Goal: Find specific page/section: Find specific page/section

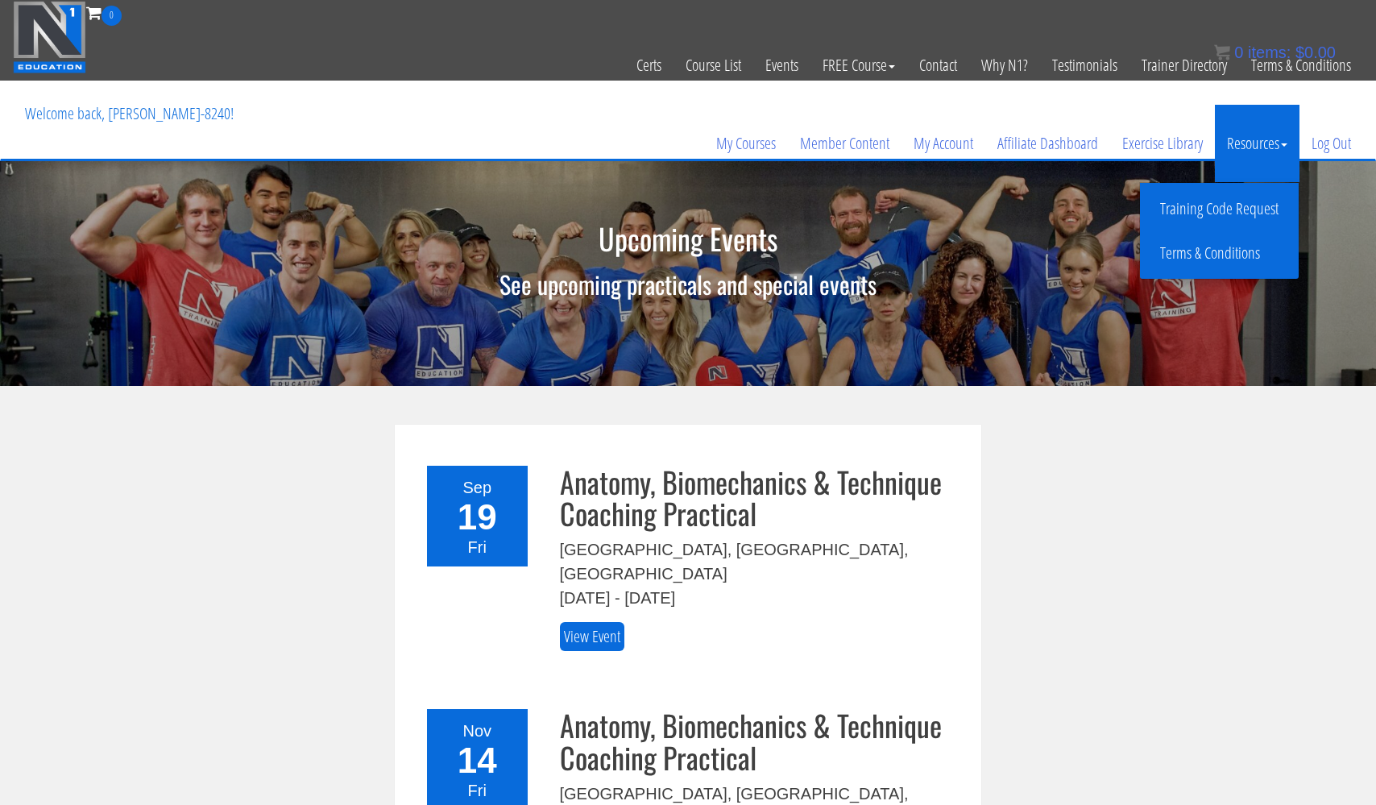
click at [1213, 205] on link "Training Code Request" at bounding box center [1219, 209] width 151 height 28
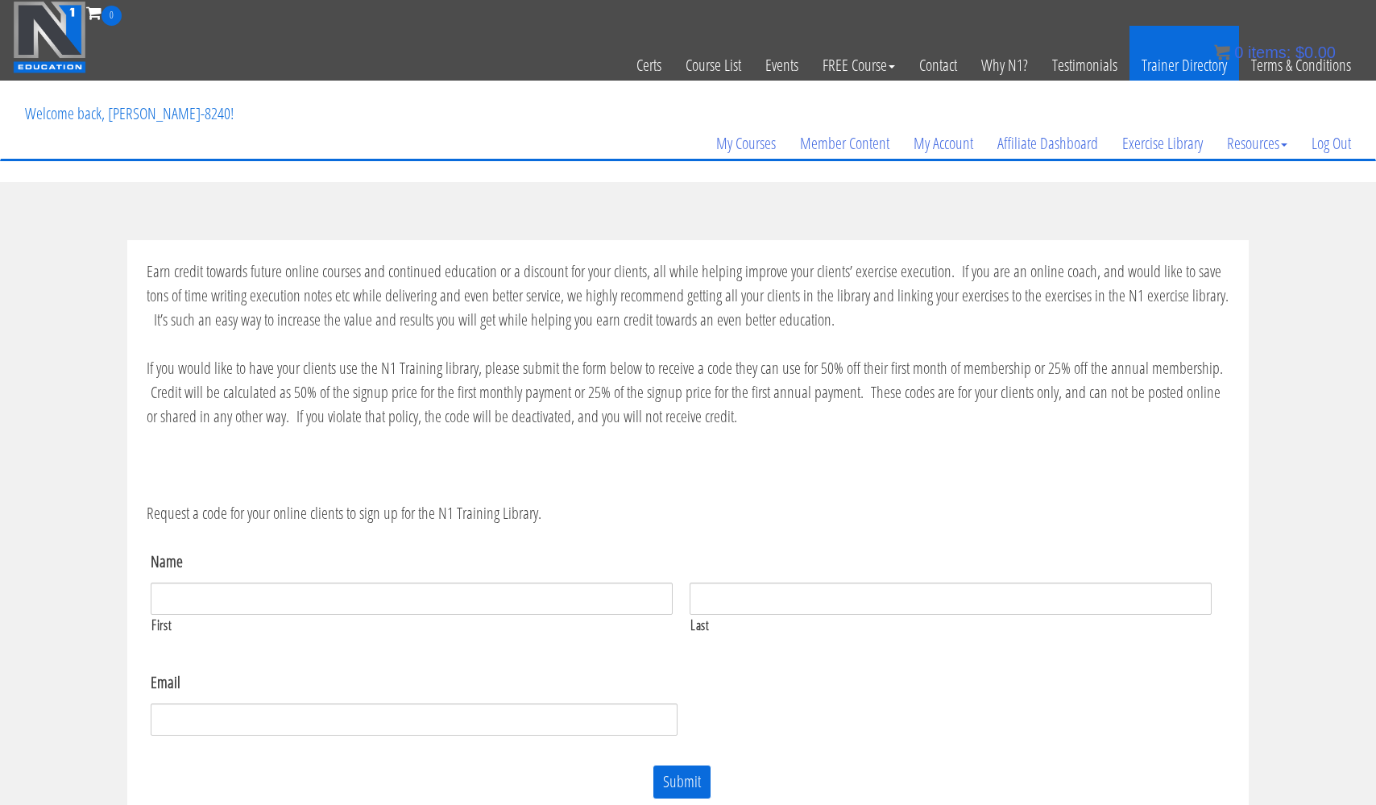
click at [1167, 67] on link "Trainer Directory" at bounding box center [1184, 65] width 110 height 79
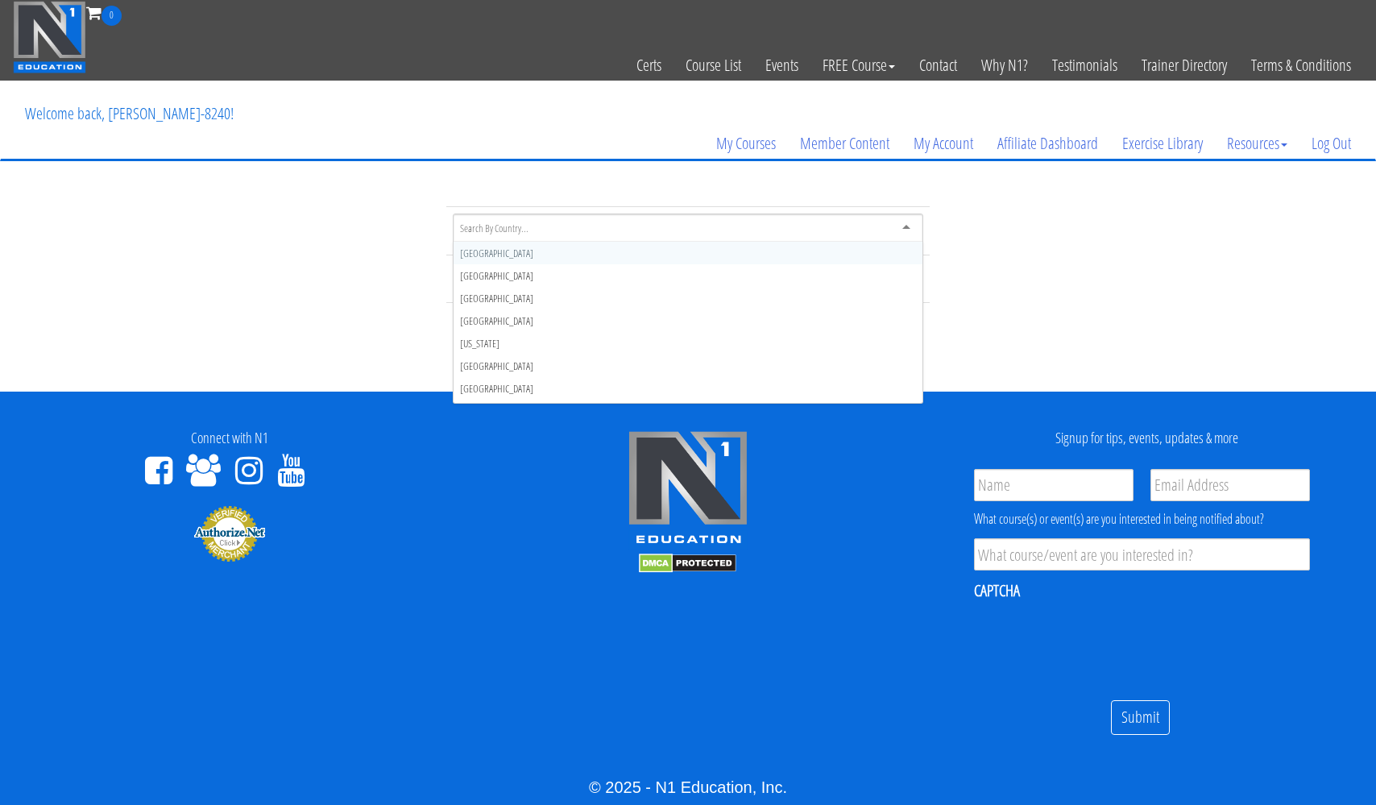
click at [906, 225] on div at bounding box center [688, 227] width 470 height 29
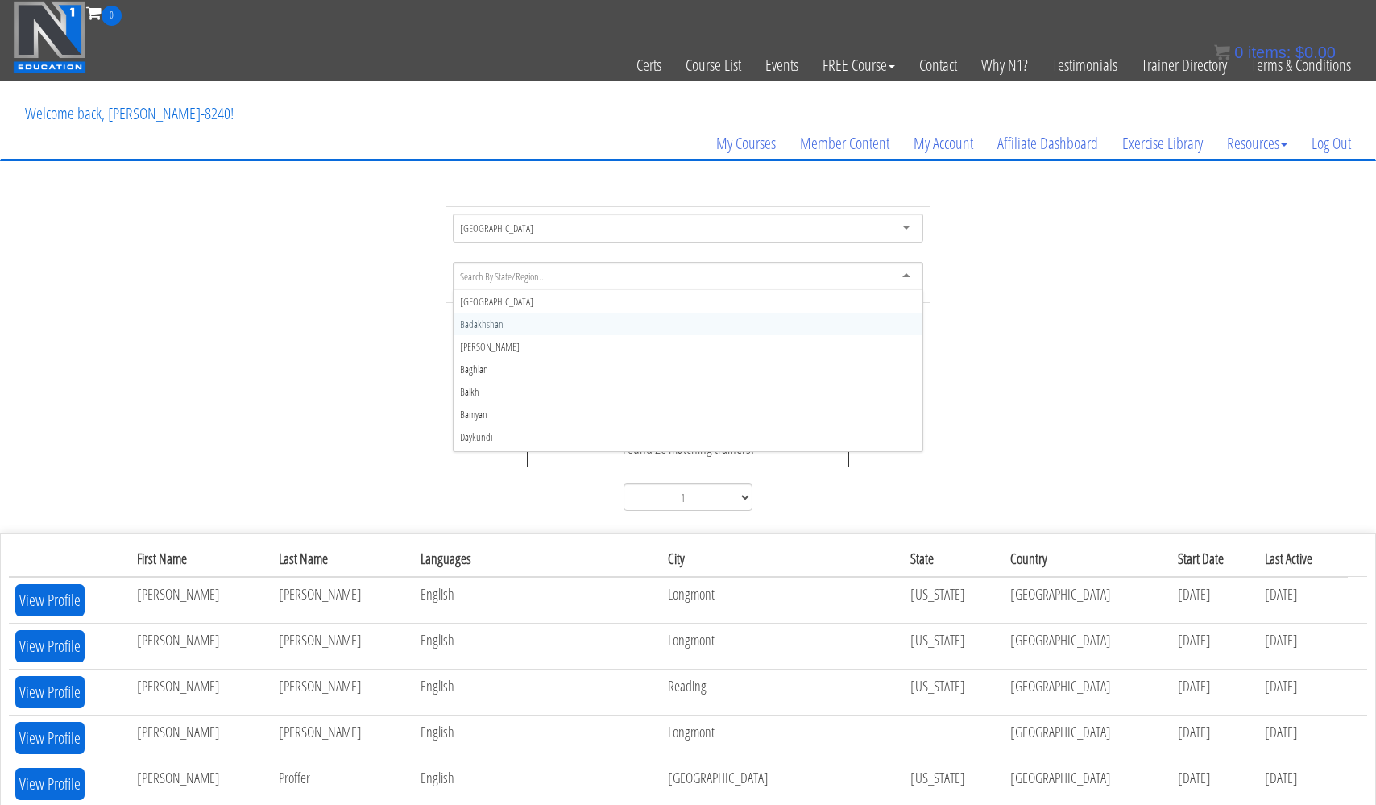
click at [910, 280] on div at bounding box center [688, 276] width 470 height 29
type input "cal"
click at [1038, 341] on div "[GEOGRAPHIC_DATA] [GEOGRAPHIC_DATA] [GEOGRAPHIC_DATA] [GEOGRAPHIC_DATA] [GEOGRA…" at bounding box center [688, 361] width 1376 height 311
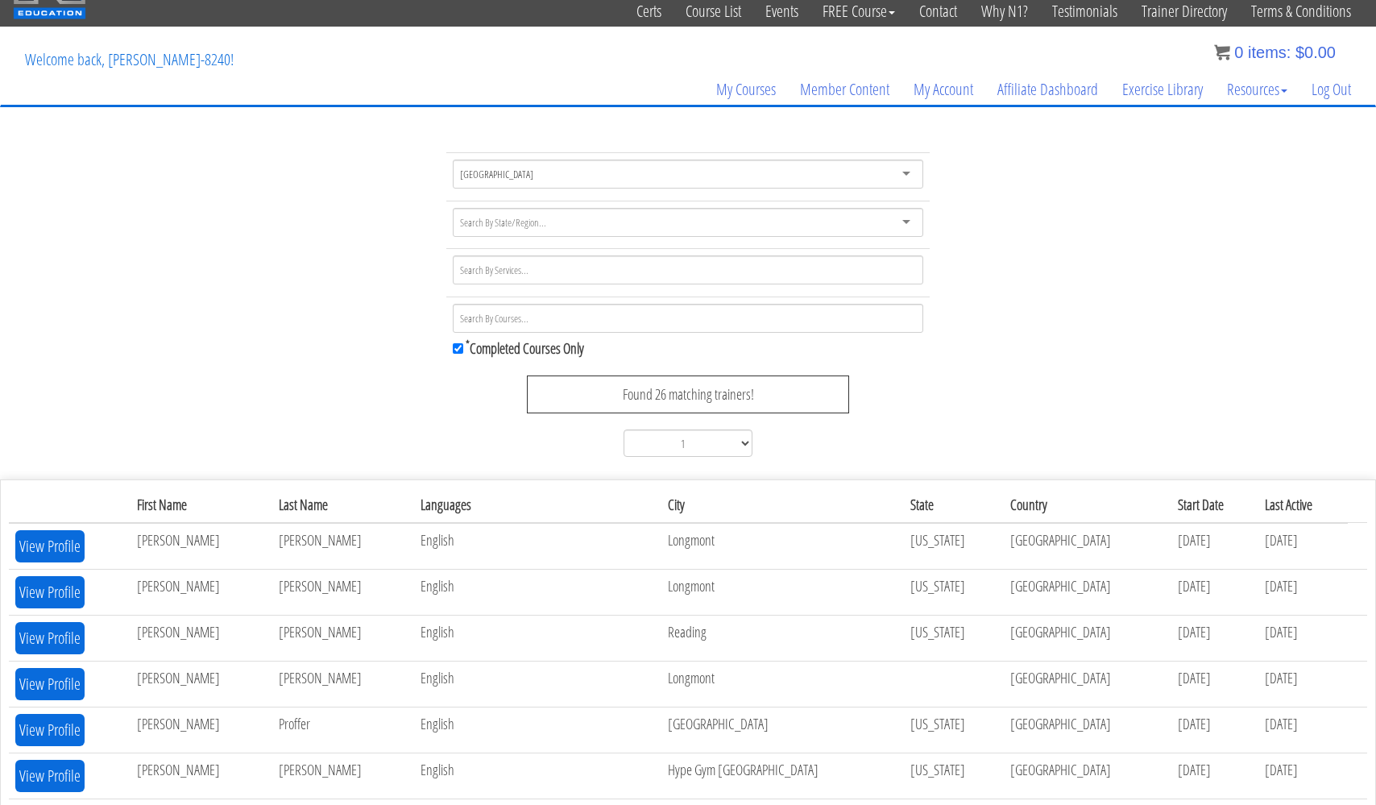
scroll to position [45, 0]
